Goal: Information Seeking & Learning: Check status

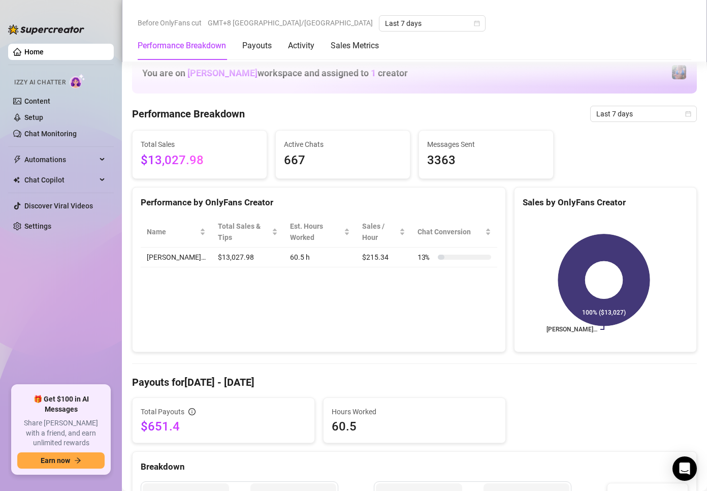
scroll to position [356, 0]
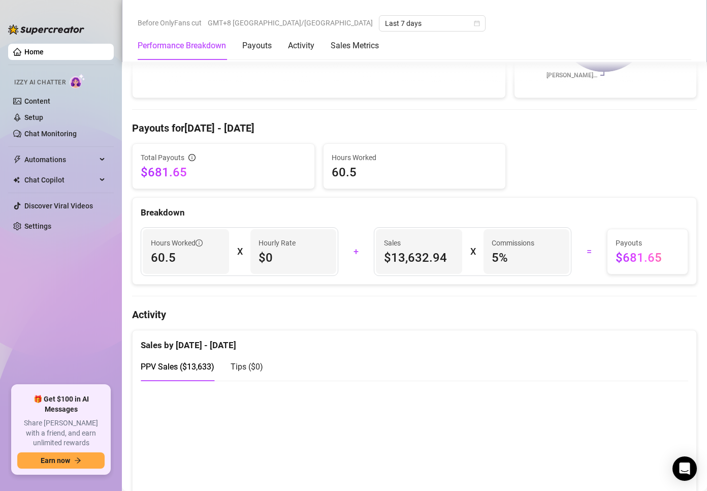
scroll to position [457, 0]
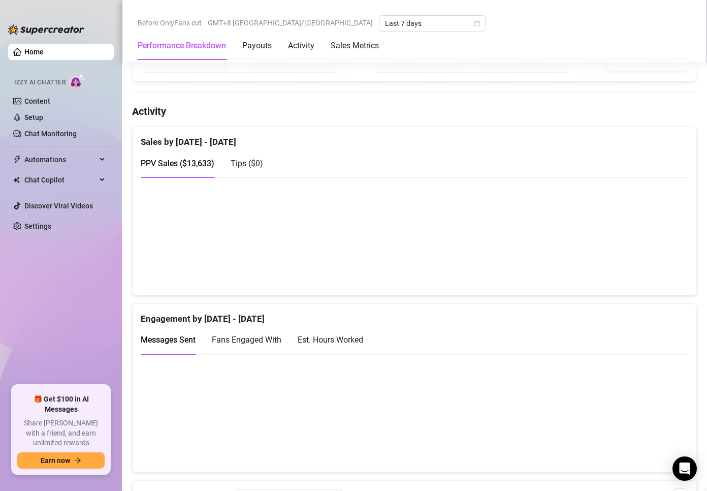
click at [649, 265] on canvas at bounding box center [410, 236] width 539 height 102
drag, startPoint x: 452, startPoint y: 72, endPoint x: 443, endPoint y: 77, distance: 10.5
click at [449, 73] on div "Hours Worked 60.5 X Hourly Rate $0 + Sales $13,632.94 X Commissions 5 % = Payou…" at bounding box center [415, 48] width 564 height 65
